Goal: Task Accomplishment & Management: Manage account settings

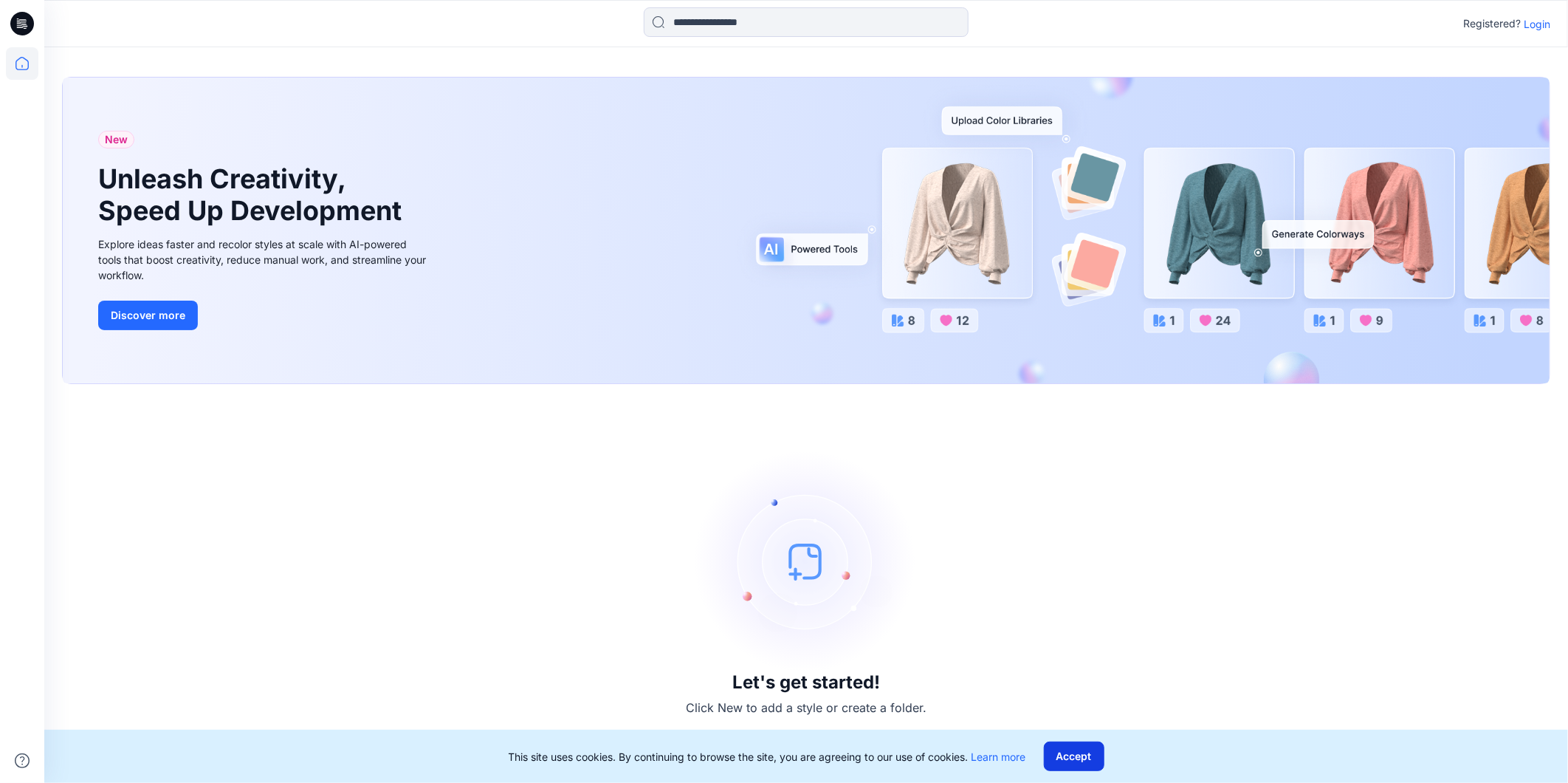
click at [1063, 752] on button "Accept" at bounding box center [1074, 757] width 61 height 30
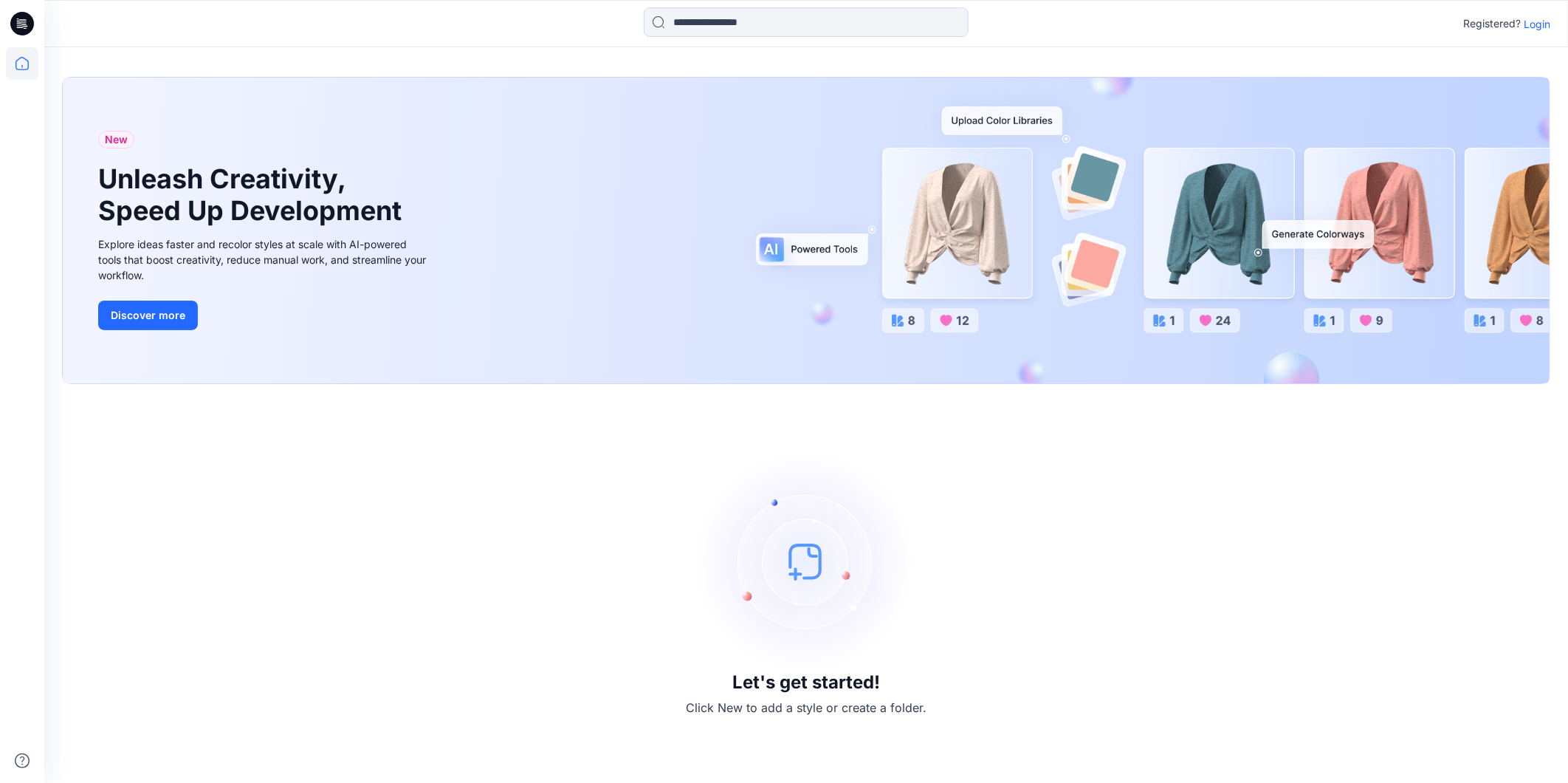
click at [1531, 26] on p "Login" at bounding box center [1537, 24] width 27 height 16
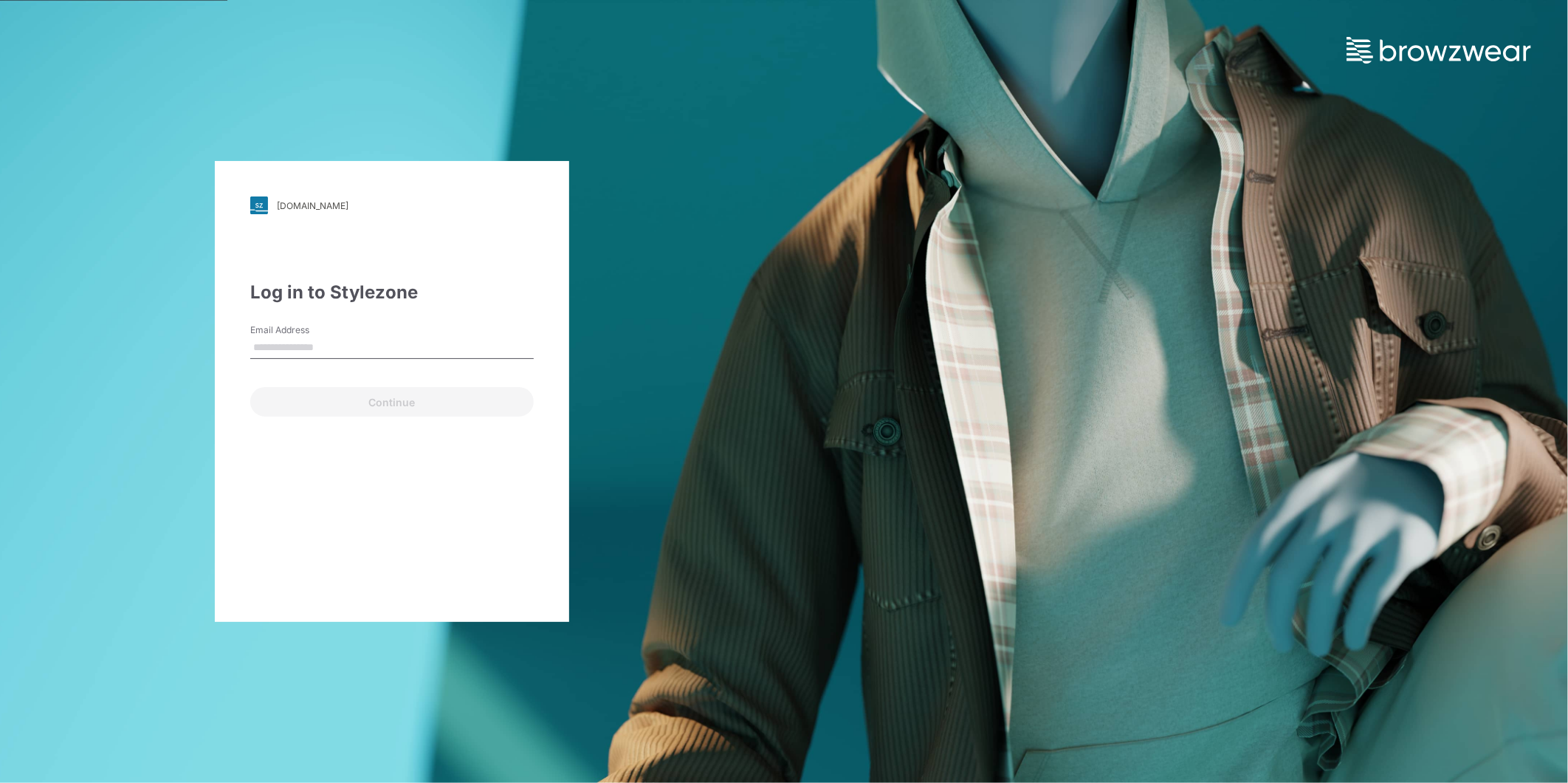
drag, startPoint x: 345, startPoint y: 343, endPoint x: 340, endPoint y: 350, distance: 8.6
click at [345, 343] on input "Email Address" at bounding box center [392, 348] width 283 height 22
type input "**********"
click at [372, 396] on button "Continue" at bounding box center [392, 402] width 283 height 30
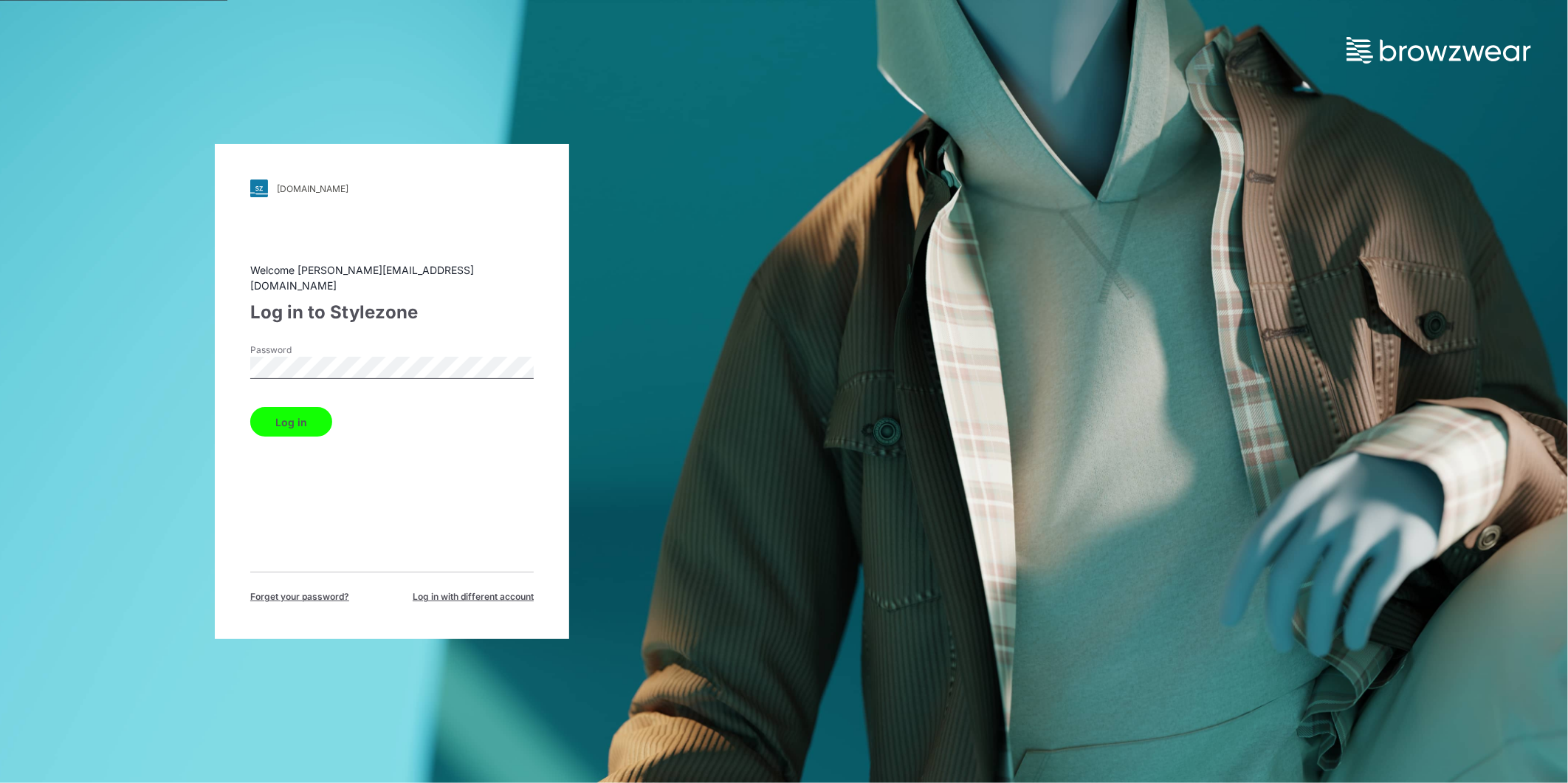
click at [268, 407] on button "Log in" at bounding box center [291, 422] width 82 height 30
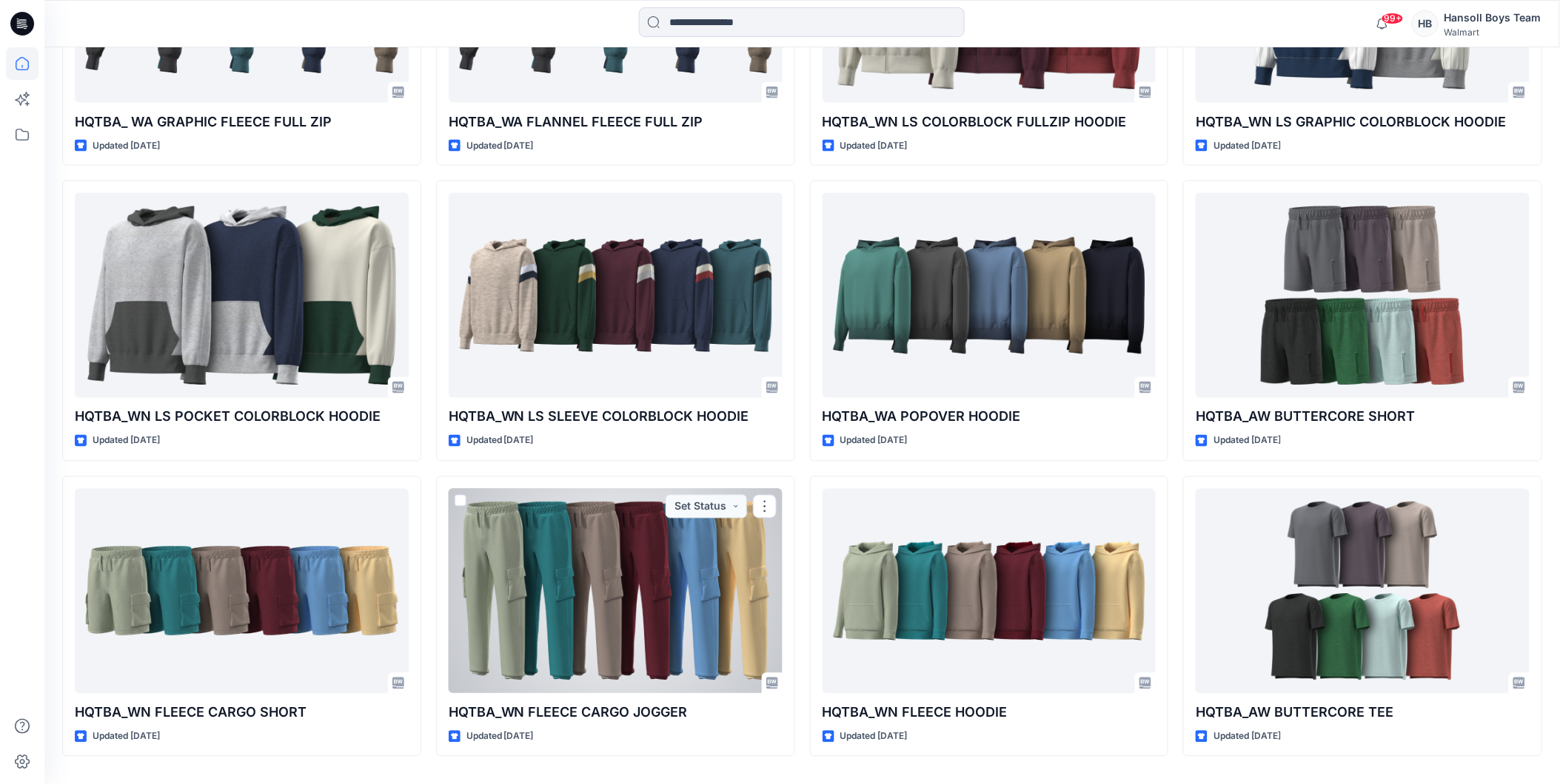
scroll to position [700, 0]
